Goal: Task Accomplishment & Management: Manage account settings

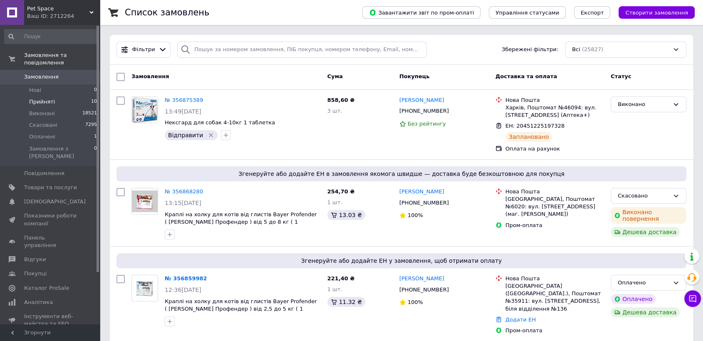
click at [75, 96] on li "Прийняті 10" at bounding box center [51, 102] width 102 height 12
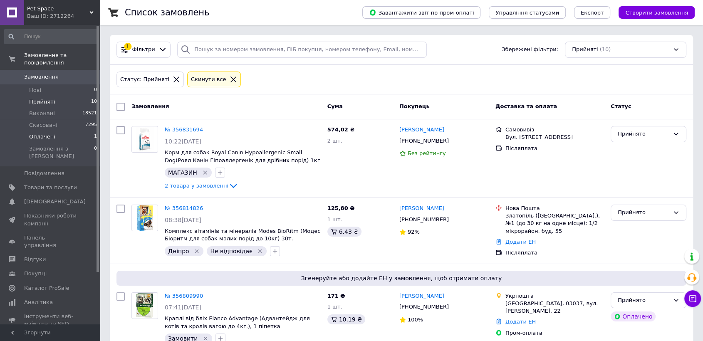
click at [60, 131] on li "Оплачені 1" at bounding box center [51, 137] width 102 height 12
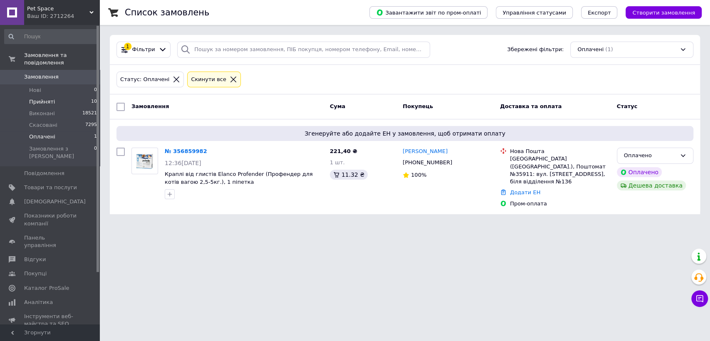
click at [54, 96] on li "Прийняті 10" at bounding box center [51, 102] width 102 height 12
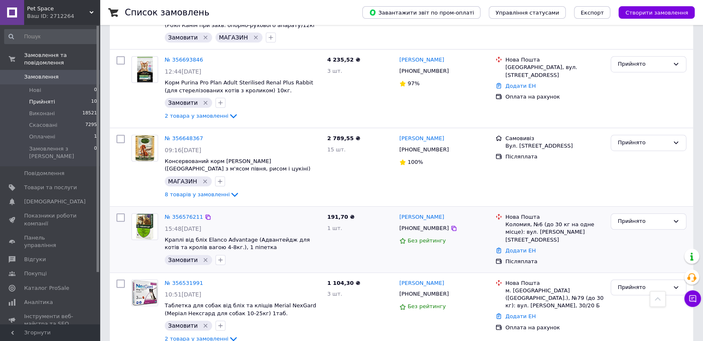
scroll to position [516, 0]
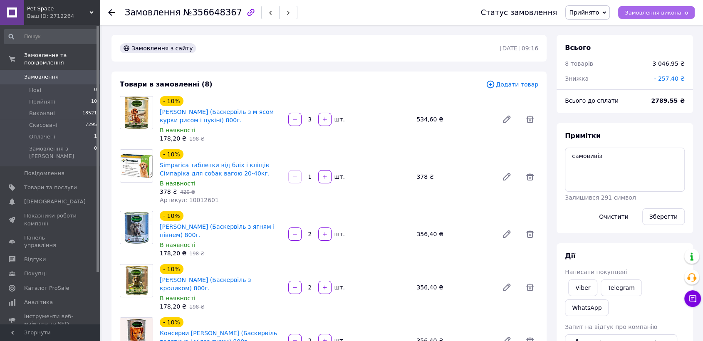
click at [656, 10] on span "Замовлення виконано" at bounding box center [656, 13] width 63 height 6
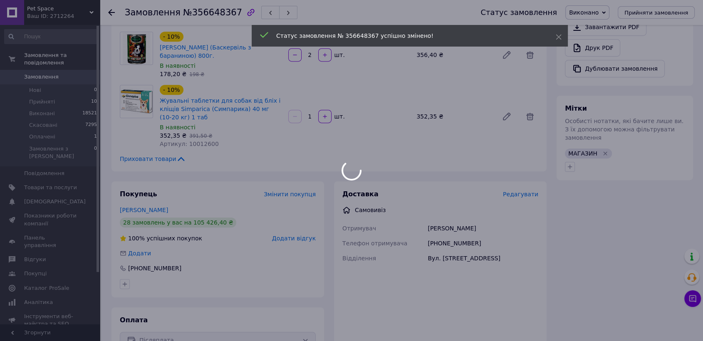
scroll to position [508, 0]
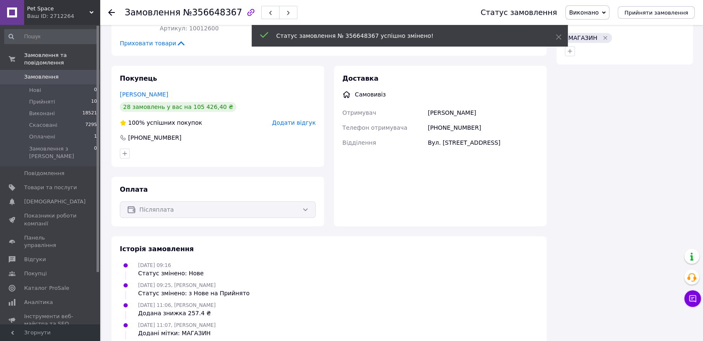
click at [446, 120] on div "[PHONE_NUMBER]" at bounding box center [483, 127] width 114 height 15
copy div "380677578344"
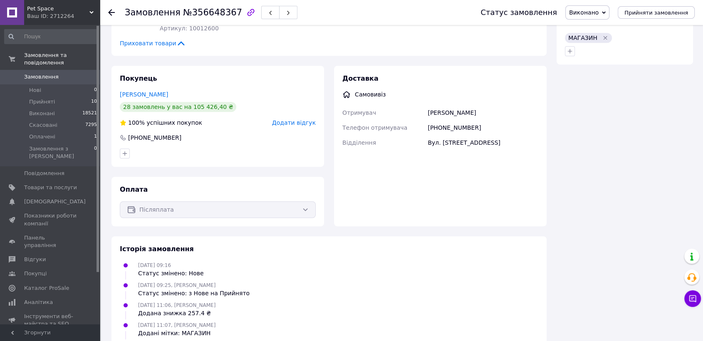
click at [205, 14] on span "№356648367" at bounding box center [212, 12] width 59 height 10
drag, startPoint x: 205, startPoint y: 14, endPoint x: 231, endPoint y: 322, distance: 308.6
click at [205, 15] on span "№356648367" at bounding box center [212, 12] width 59 height 10
copy span "356648367"
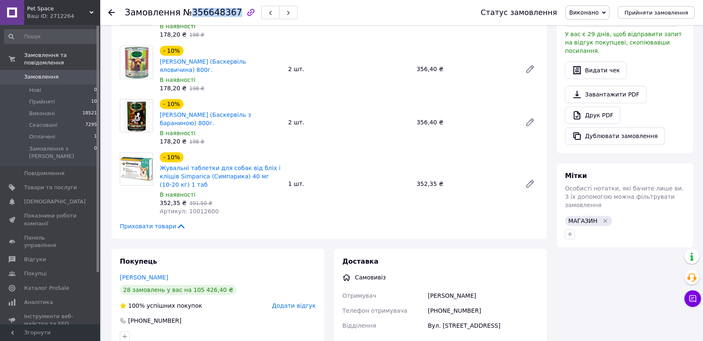
scroll to position [369, 0]
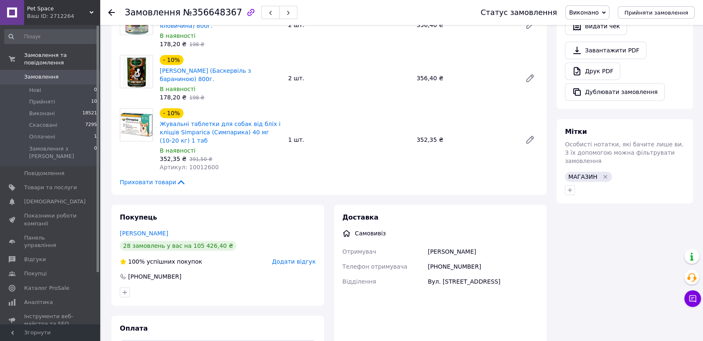
click at [466, 259] on div "[PHONE_NUMBER]" at bounding box center [483, 266] width 114 height 15
copy div "380677578344"
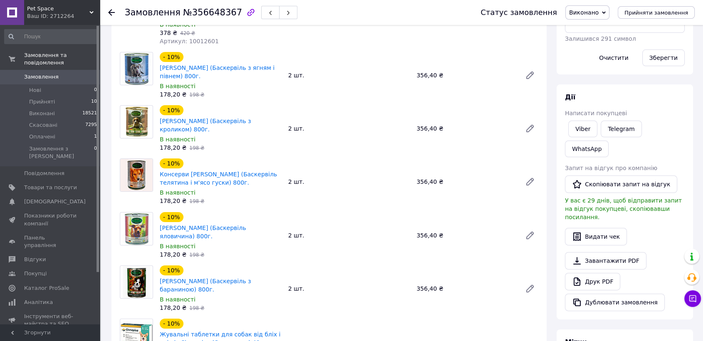
scroll to position [277, 0]
